Goal: Navigation & Orientation: Find specific page/section

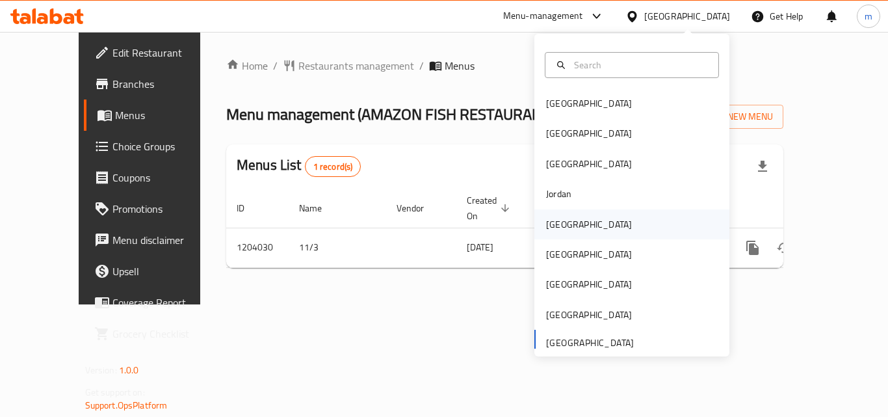
click at [546, 232] on div "[GEOGRAPHIC_DATA]" at bounding box center [589, 224] width 86 height 14
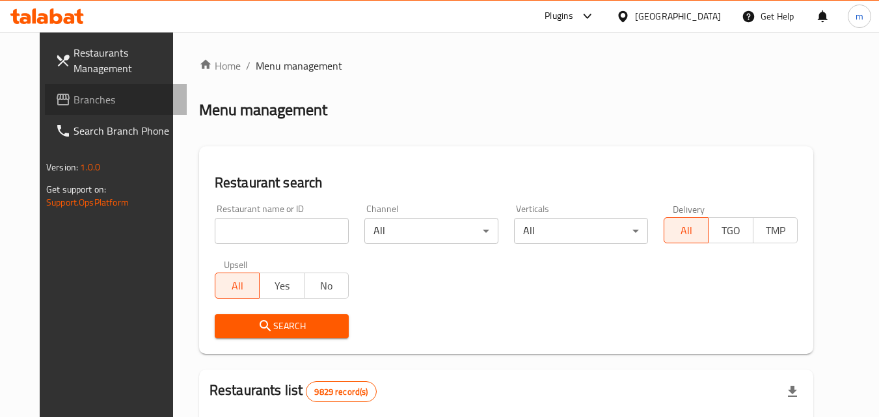
click at [73, 104] on span "Branches" at bounding box center [124, 100] width 103 height 16
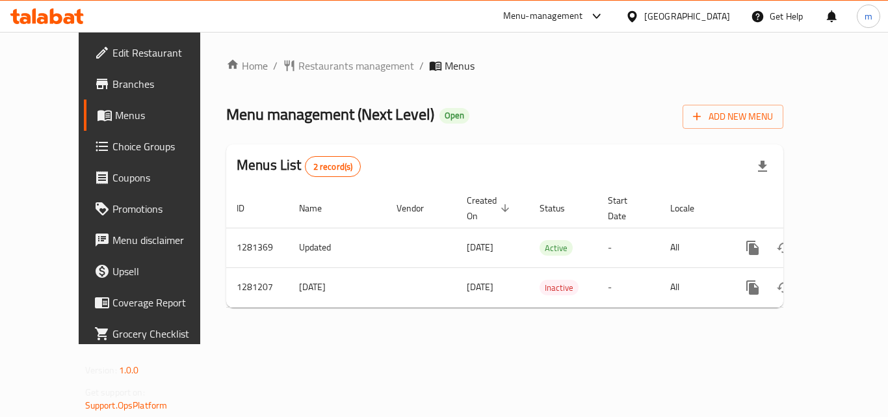
click at [639, 10] on icon at bounding box center [633, 17] width 14 height 14
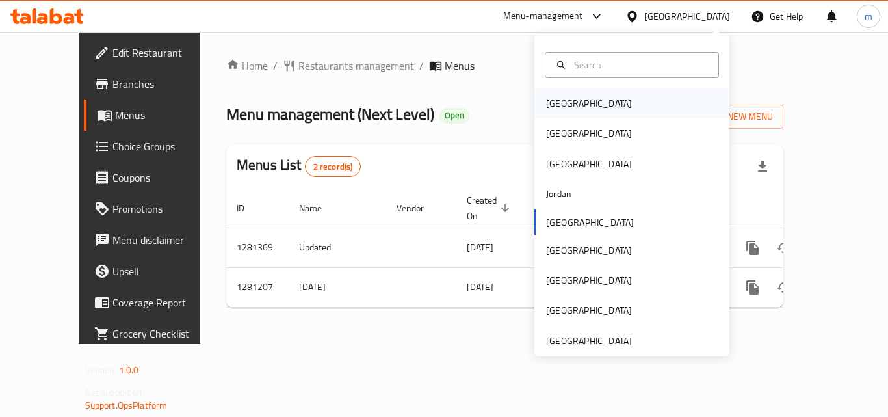
click at [603, 102] on div "[GEOGRAPHIC_DATA]" at bounding box center [632, 103] width 195 height 30
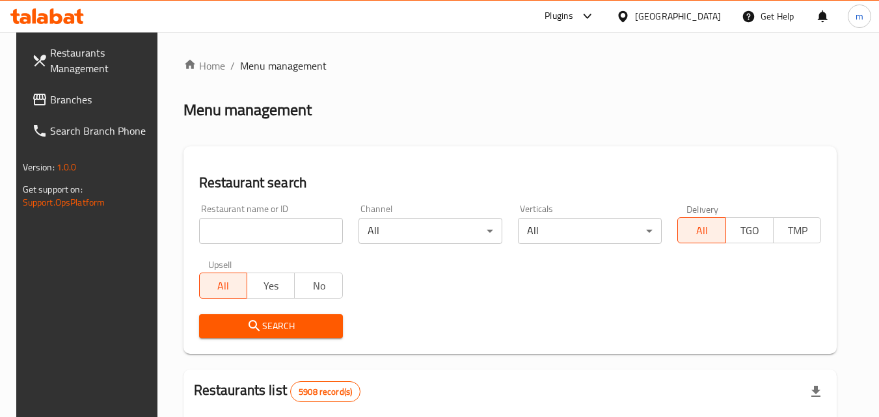
click at [72, 92] on span "Branches" at bounding box center [101, 100] width 103 height 16
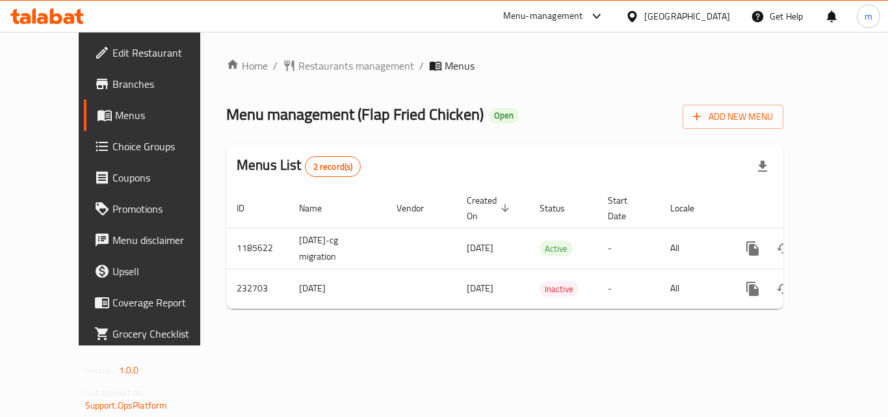
click at [710, 21] on div "[GEOGRAPHIC_DATA]" at bounding box center [687, 16] width 86 height 14
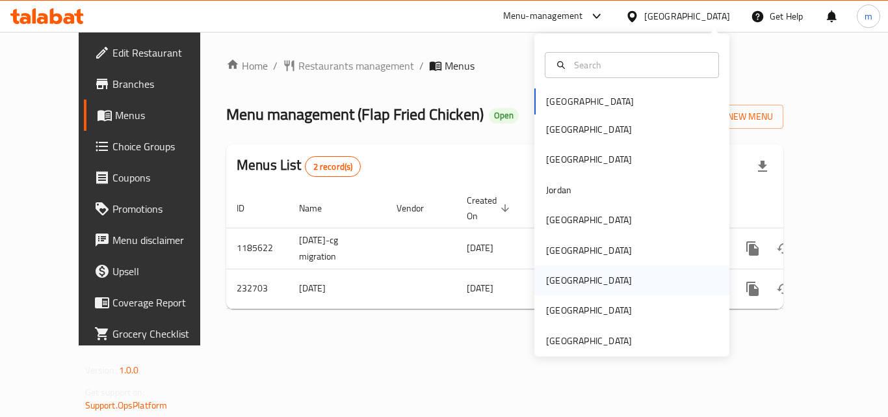
click at [556, 283] on div "[GEOGRAPHIC_DATA]" at bounding box center [589, 280] width 86 height 14
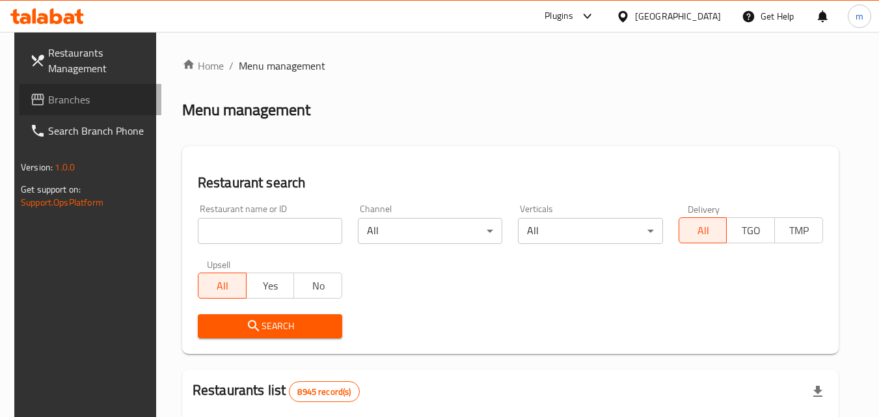
click at [48, 103] on span "Branches" at bounding box center [99, 100] width 103 height 16
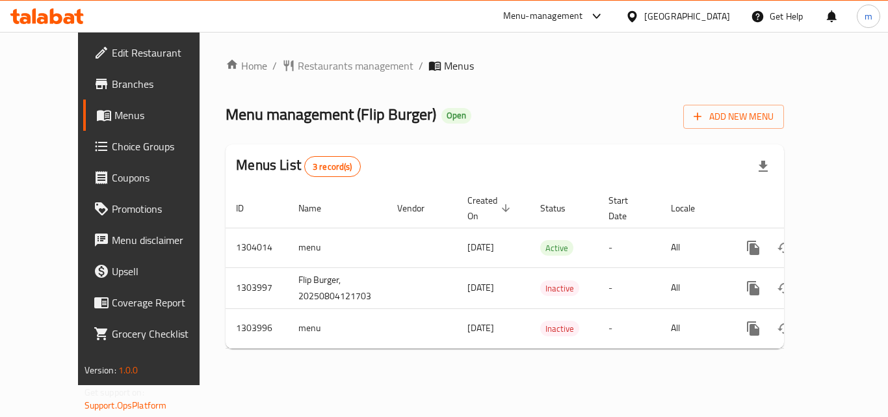
click at [715, 20] on div "[GEOGRAPHIC_DATA]" at bounding box center [687, 16] width 86 height 14
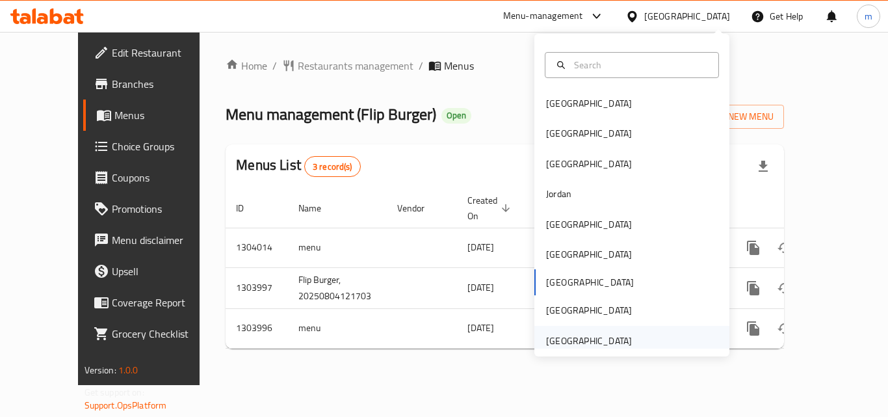
click at [617, 338] on div "[GEOGRAPHIC_DATA]" at bounding box center [589, 341] width 86 height 14
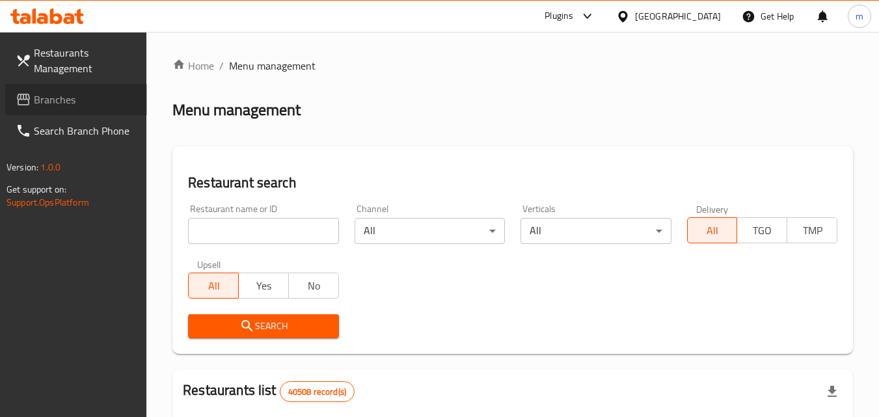
click at [44, 89] on link "Branches" at bounding box center [76, 99] width 142 height 31
